Goal: Navigation & Orientation: Find specific page/section

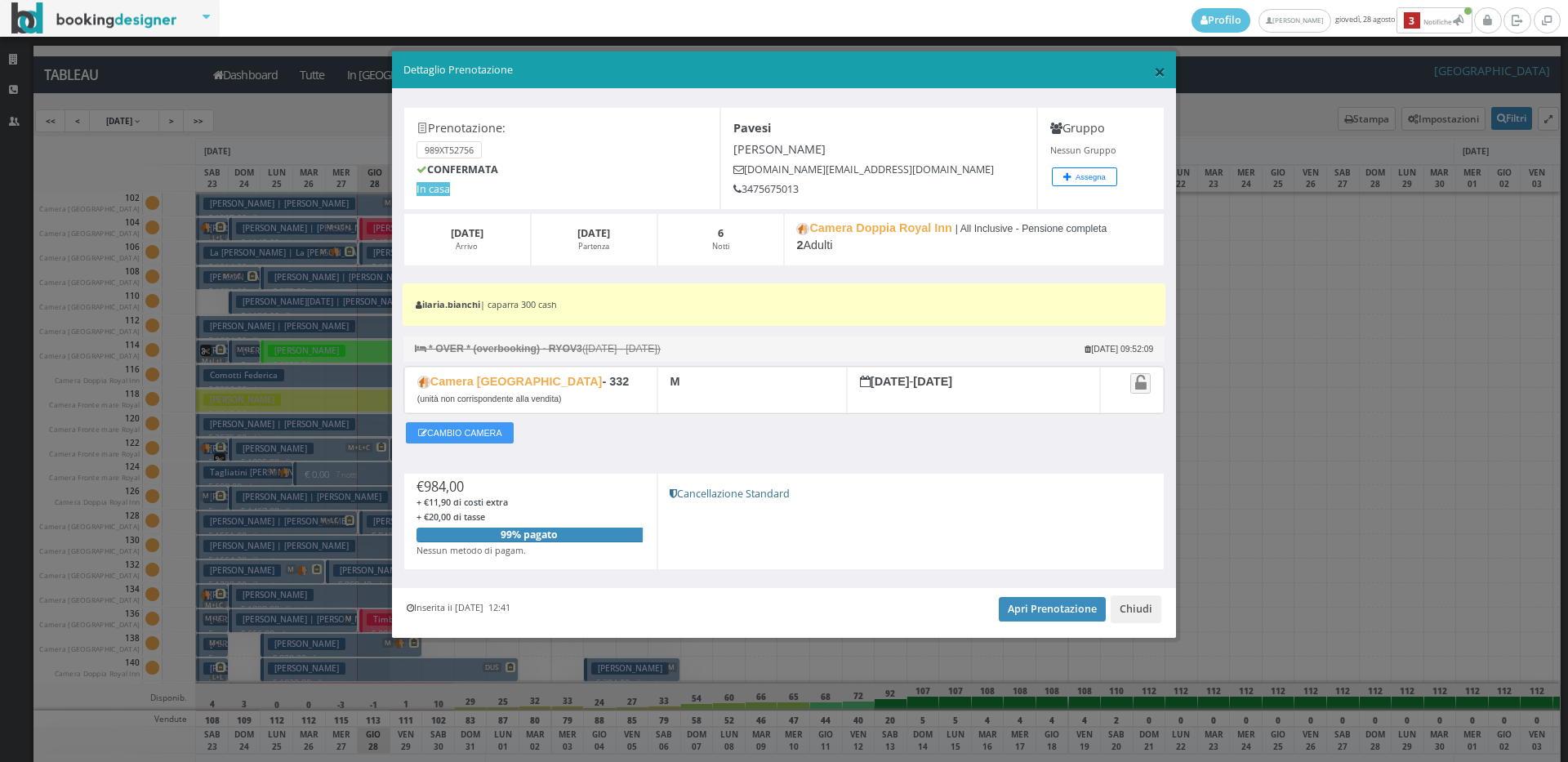
scroll to position [1227, 0]
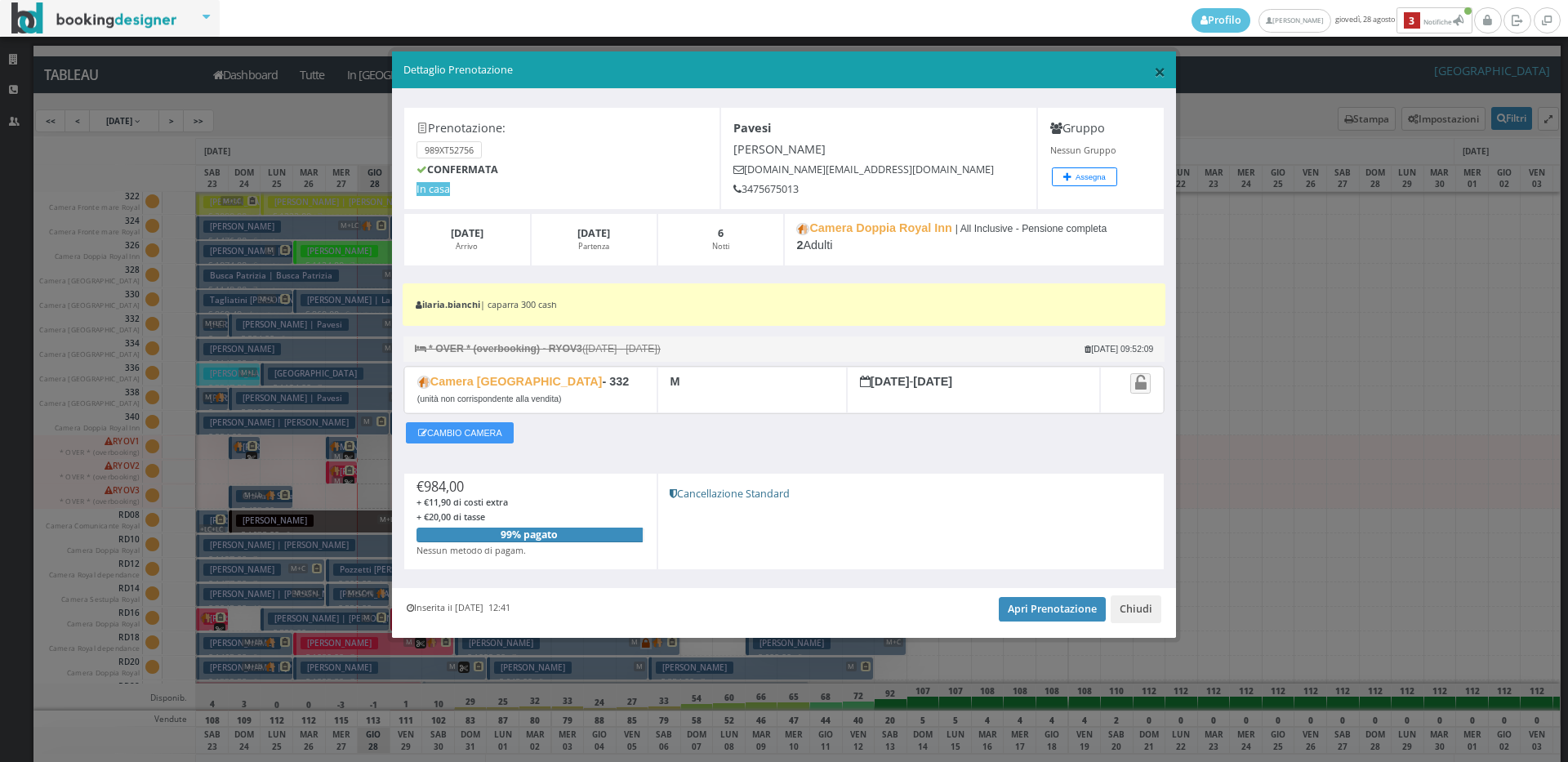
click at [1158, 75] on span "×" at bounding box center [1159, 71] width 12 height 27
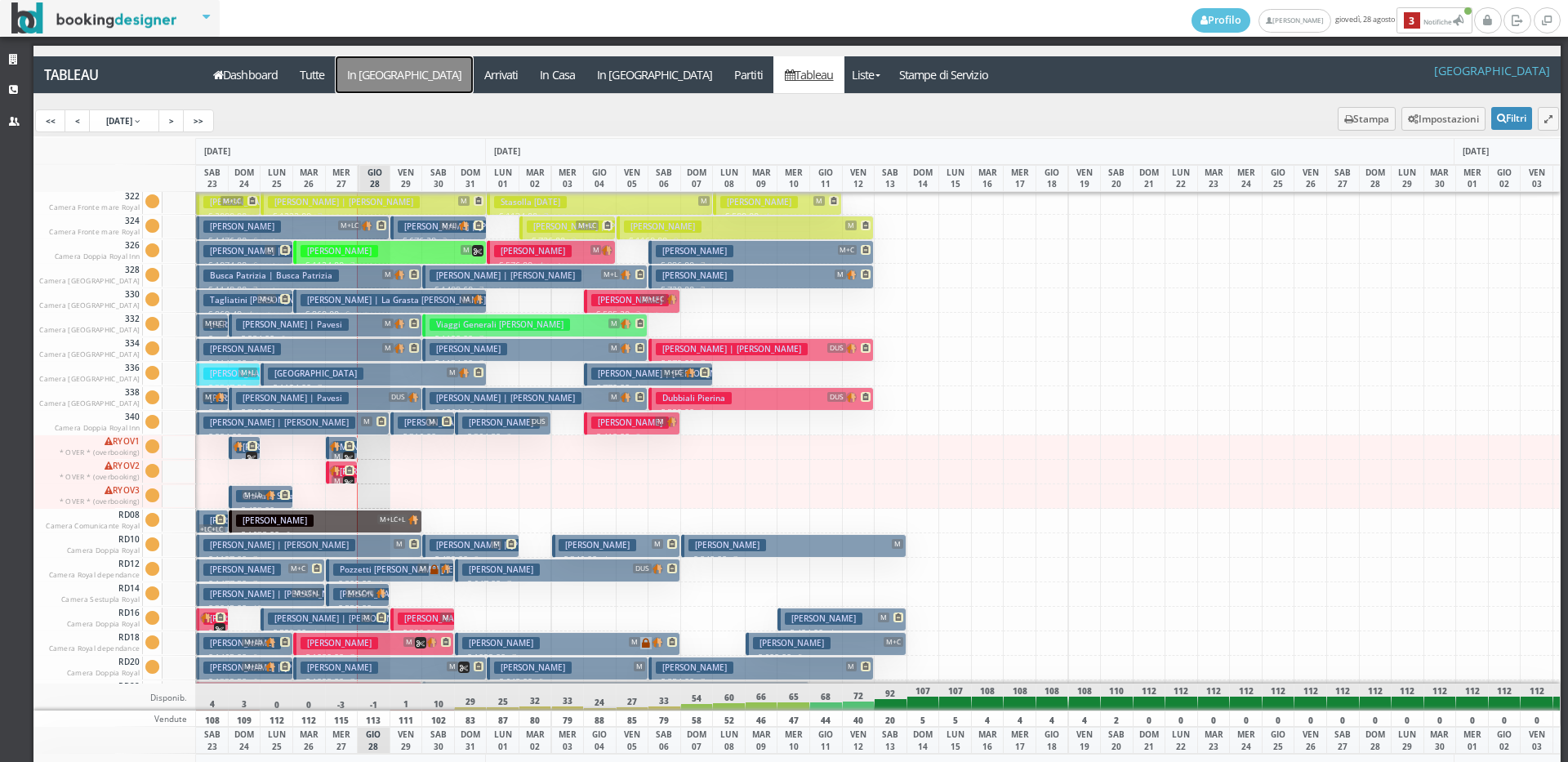
click at [377, 74] on a=pms-arrival-reservations"] "In [GEOGRAPHIC_DATA]" at bounding box center [404, 75] width 137 height 37
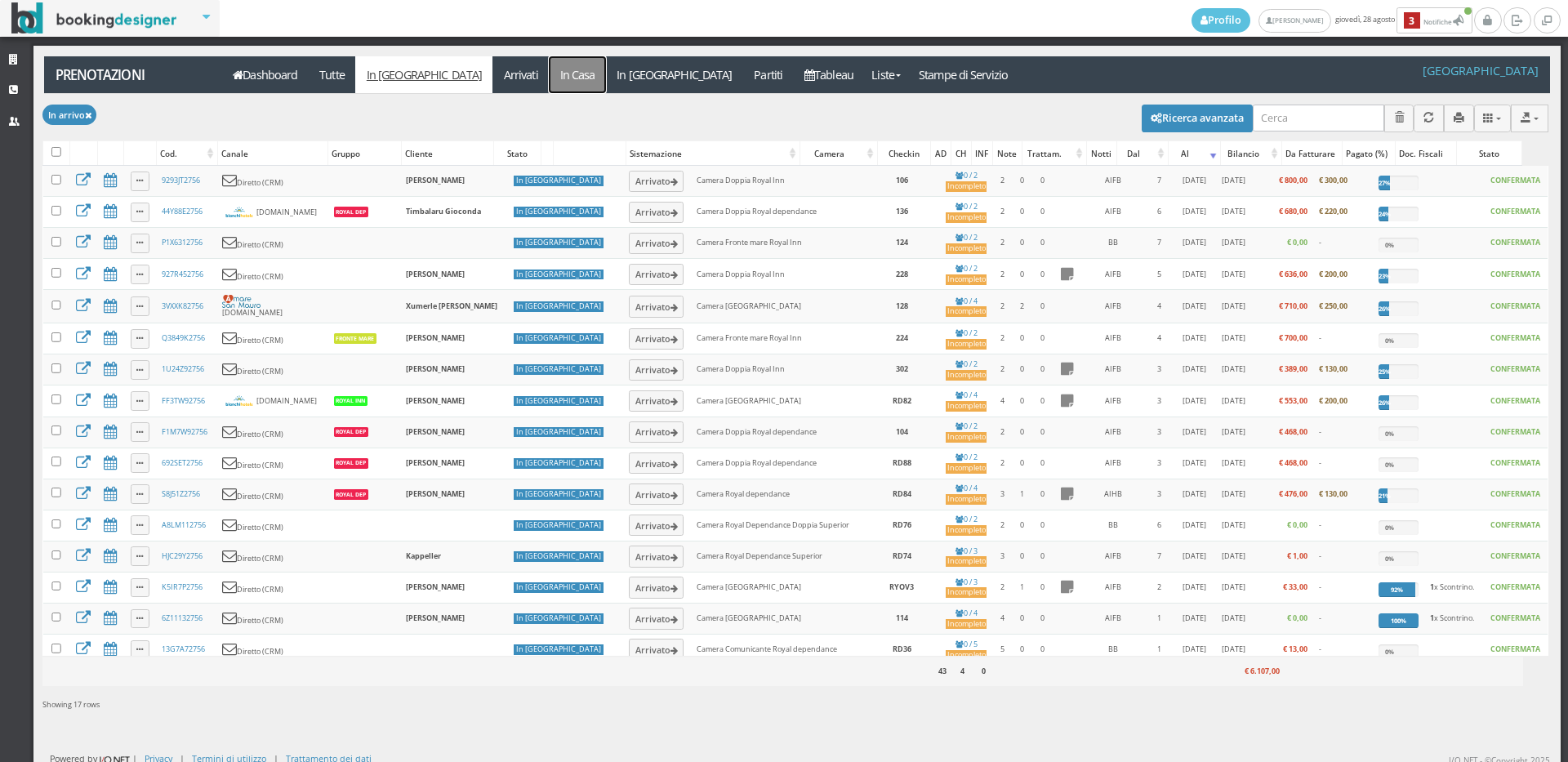
click at [549, 66] on link "In Casa" at bounding box center [577, 75] width 58 height 37
